Goal: Information Seeking & Learning: Learn about a topic

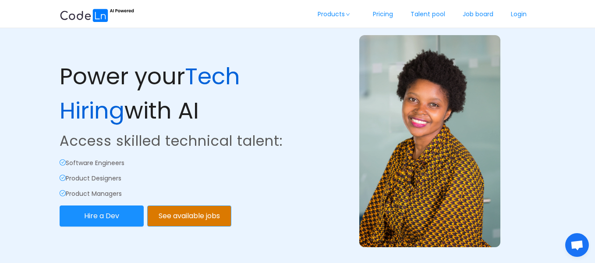
click at [187, 215] on button "See available jobs" at bounding box center [189, 215] width 84 height 21
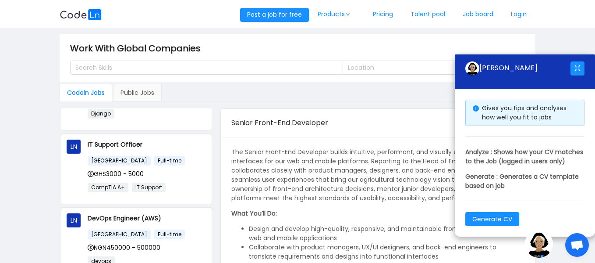
scroll to position [128, 0]
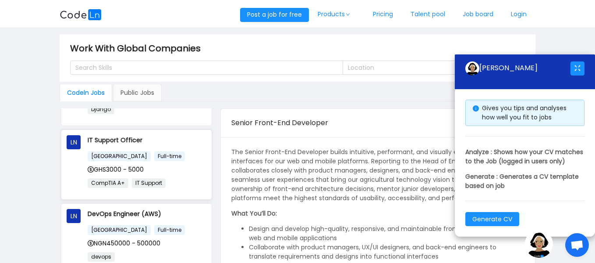
click at [121, 139] on p "IT Support Officer" at bounding box center [147, 140] width 118 height 10
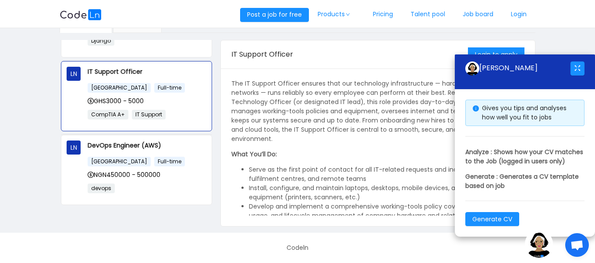
scroll to position [0, 0]
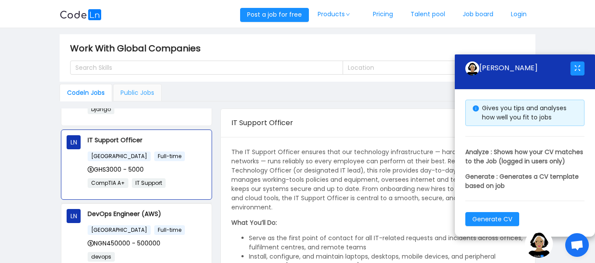
click at [141, 94] on div "Public Jobs" at bounding box center [137, 93] width 49 height 18
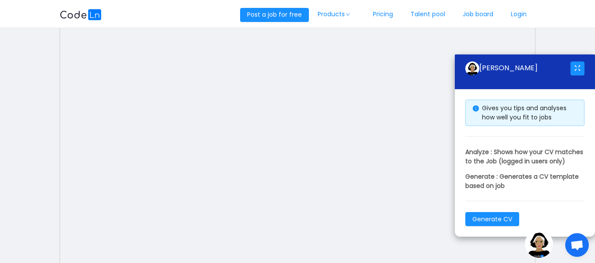
scroll to position [89, 0]
click at [574, 250] on span "Open chat" at bounding box center [577, 245] width 14 height 11
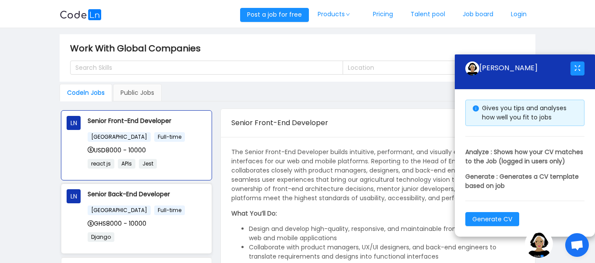
click at [161, 215] on div "[GEOGRAPHIC_DATA] Full-time GHS8000 - 10000 Django" at bounding box center [147, 226] width 118 height 43
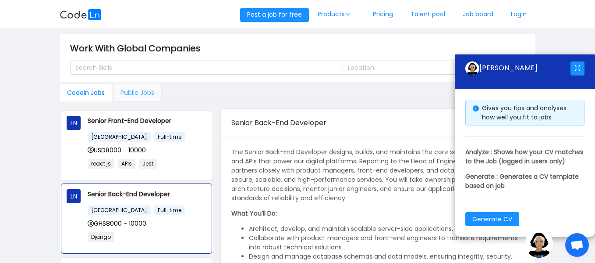
click at [138, 89] on div "Public Jobs" at bounding box center [137, 93] width 49 height 18
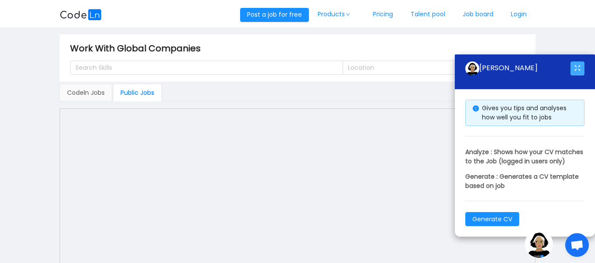
click at [582, 61] on button "button" at bounding box center [578, 68] width 14 height 14
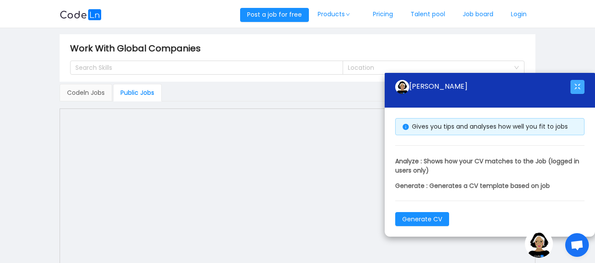
click at [580, 87] on button "button" at bounding box center [578, 87] width 14 height 14
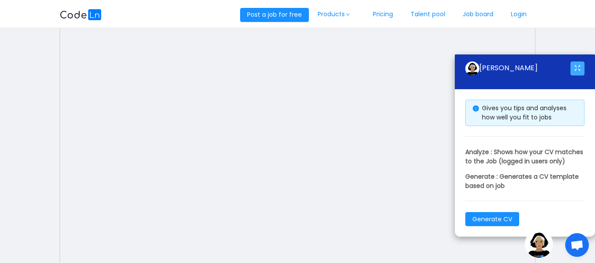
scroll to position [99, 0]
click at [541, 243] on img at bounding box center [539, 243] width 28 height 28
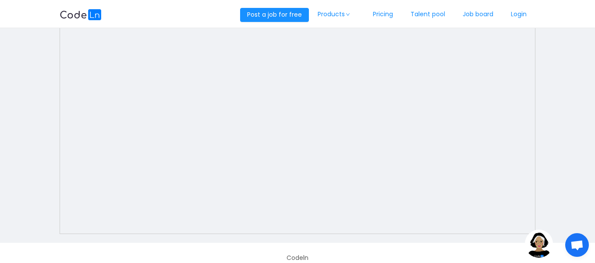
scroll to position [148, 0]
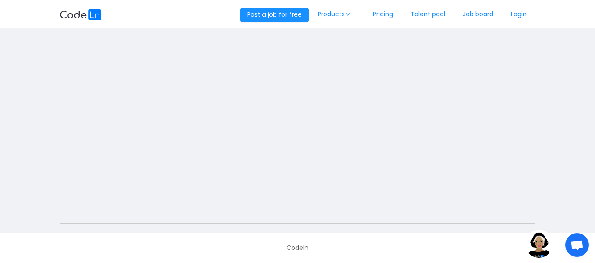
drag, startPoint x: 595, startPoint y: 122, endPoint x: 598, endPoint y: 173, distance: 51.0
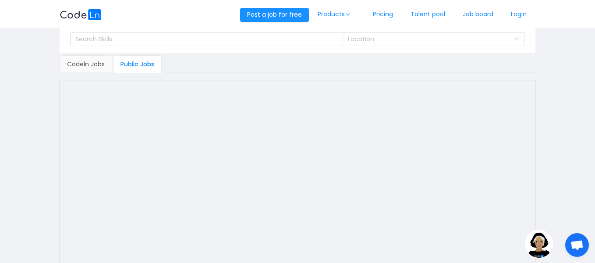
scroll to position [0, 0]
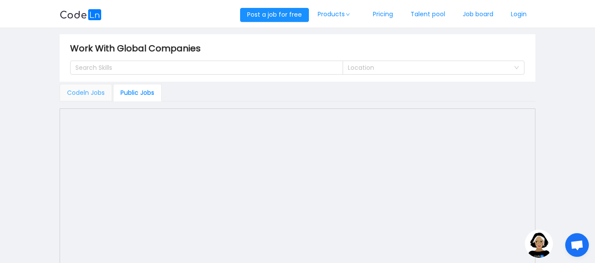
click at [84, 89] on div "Codeln Jobs" at bounding box center [86, 93] width 53 height 18
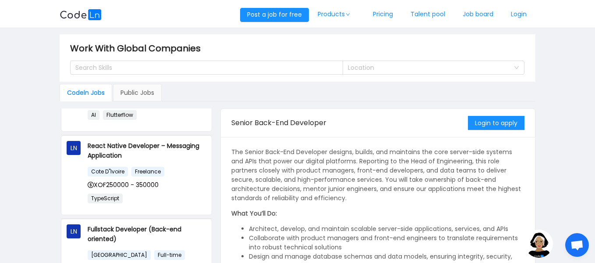
scroll to position [352, 0]
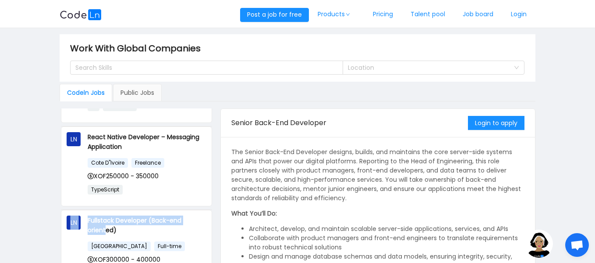
drag, startPoint x: 215, startPoint y: 203, endPoint x: 216, endPoint y: 211, distance: 8.3
click at [216, 211] on div "LN Senior Front-End Developer Ghana Full-time USD8000 - 10000 react js APIs Jes…" at bounding box center [136, 192] width 161 height 168
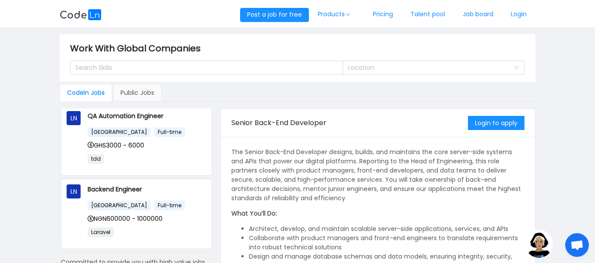
scroll to position [617, 0]
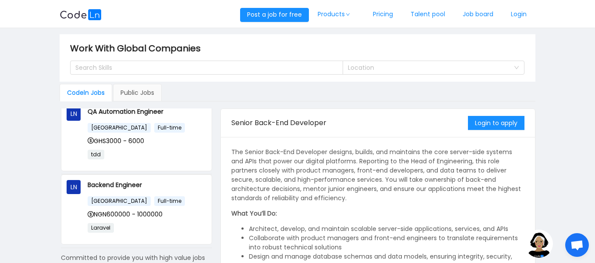
click at [209, 153] on div "LN Senior Front-End Developer Ghana Full-time USD8000 - 10000 react js APIs Jes…" at bounding box center [137, 192] width 154 height 168
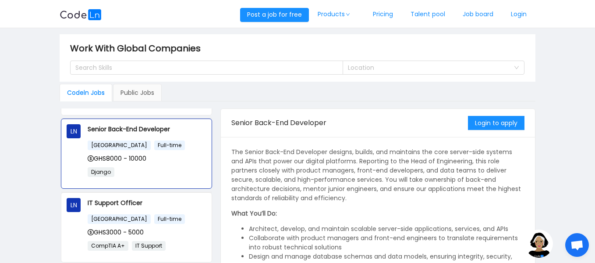
scroll to position [86, 0]
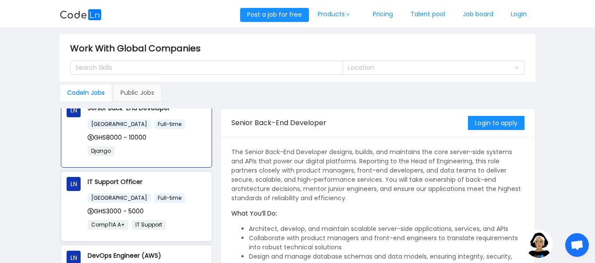
click at [149, 201] on span "Ghana Full-time" at bounding box center [138, 197] width 101 height 9
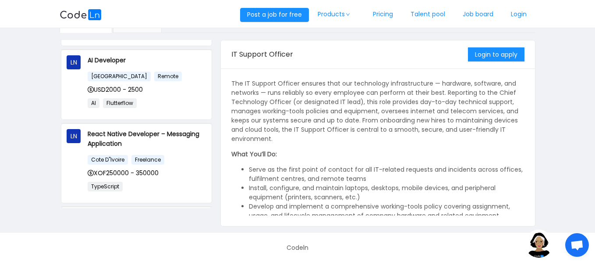
scroll to position [289, 0]
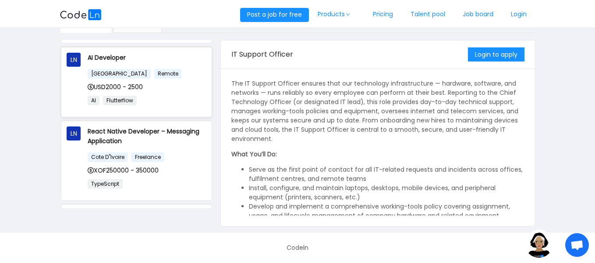
click at [143, 87] on span "USD2000 - 2500" at bounding box center [115, 86] width 55 height 9
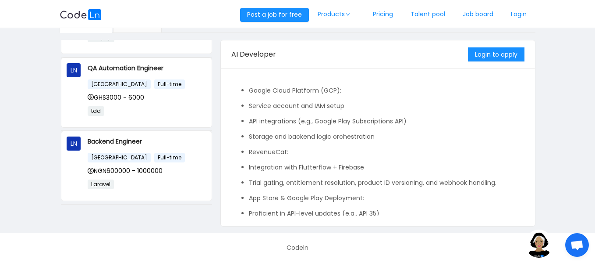
scroll to position [594, 0]
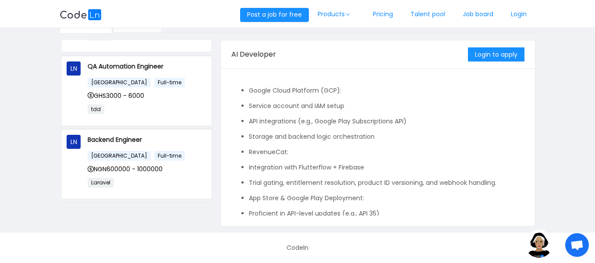
drag, startPoint x: 213, startPoint y: 173, endPoint x: 212, endPoint y: 189, distance: 15.9
click at [212, 189] on div "LN Senior Front-End Developer Ghana Full-time USD8000 - 10000 react js APIs Jes…" at bounding box center [137, 124] width 154 height 168
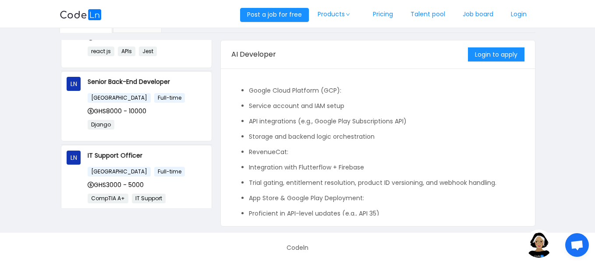
scroll to position [0, 0]
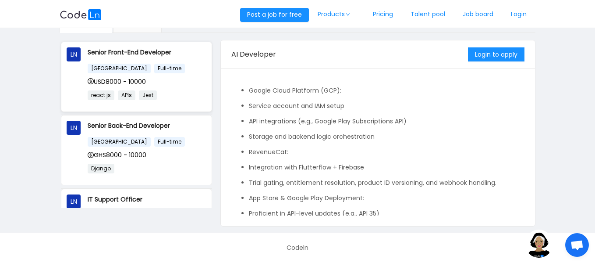
click at [165, 77] on div "USD8000 - 10000" at bounding box center [147, 82] width 118 height 10
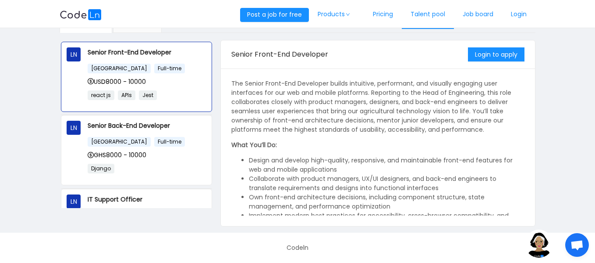
click at [426, 14] on link "Talent pool" at bounding box center [428, 14] width 52 height 29
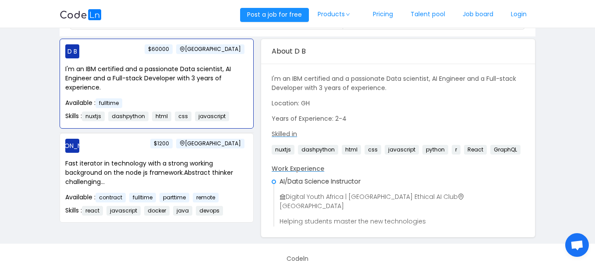
scroll to position [47, 0]
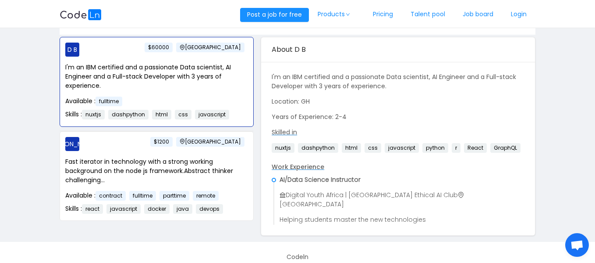
drag, startPoint x: 254, startPoint y: 51, endPoint x: 255, endPoint y: 72, distance: 20.6
click at [255, 72] on div "D B Ghana $60000 I'm an IBM certified and a passionate Data scientist, AI Engin…" at bounding box center [156, 129] width 201 height 184
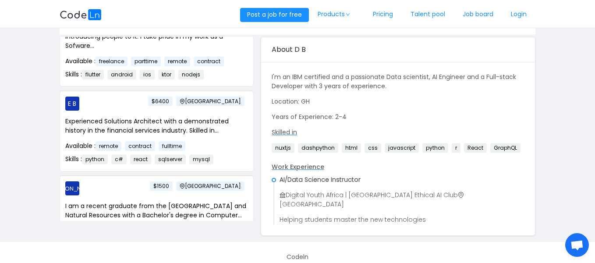
scroll to position [1057, 0]
